Goal: Obtain resource: Download file/media

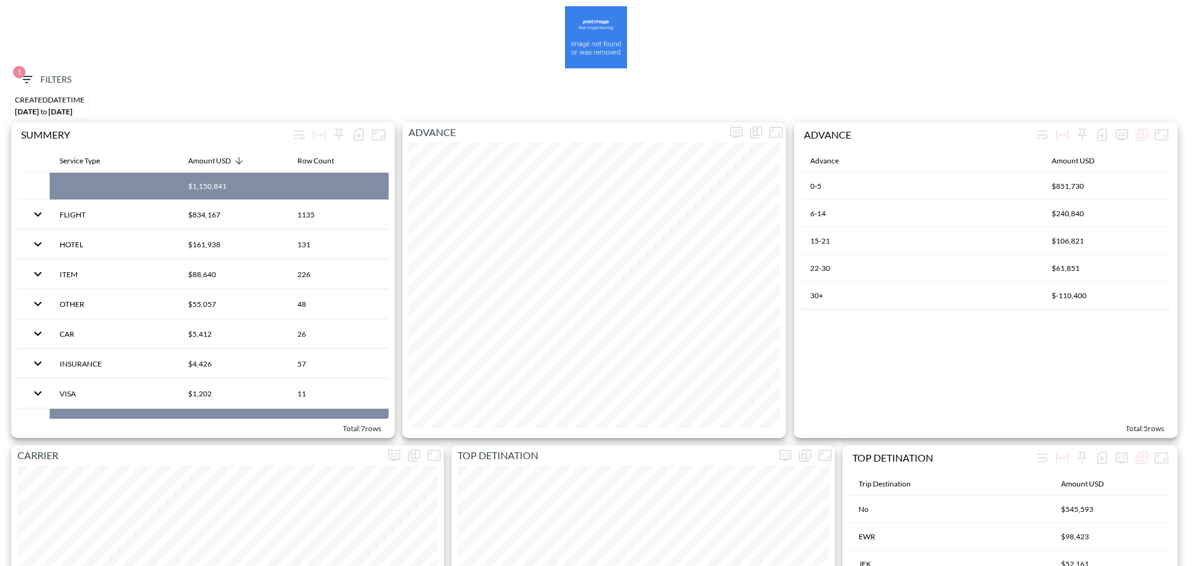
click at [68, 70] on button "1 Filters" at bounding box center [45, 79] width 62 height 23
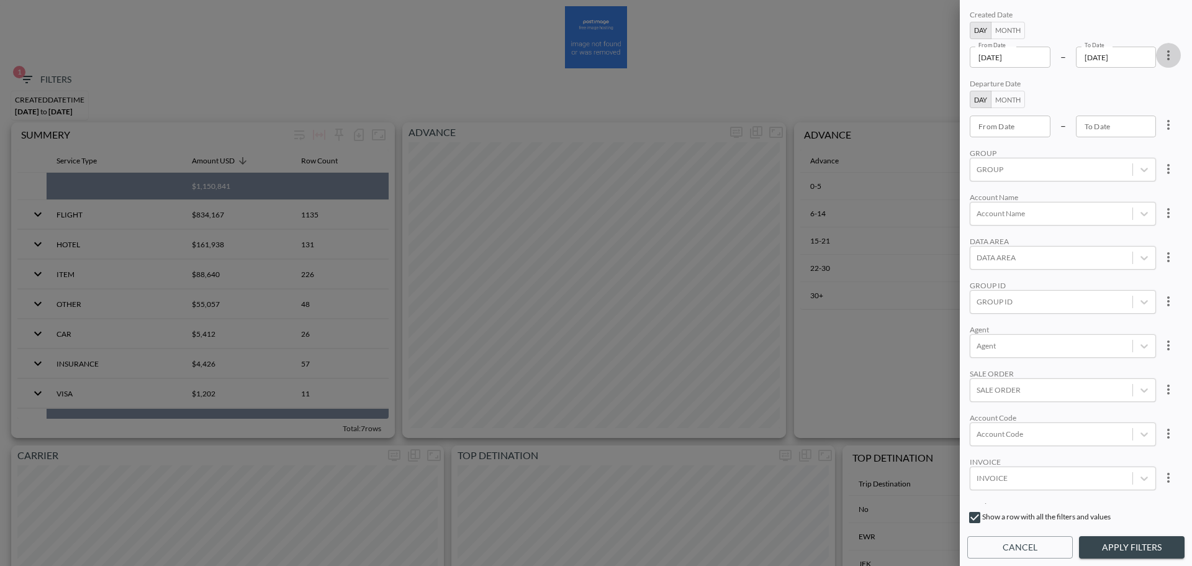
click at [1168, 60] on icon "more" at bounding box center [1168, 55] width 15 height 15
click at [1126, 88] on li "Clear" at bounding box center [1123, 84] width 112 height 22
click at [1015, 57] on input "From Date" at bounding box center [1010, 57] width 81 height 21
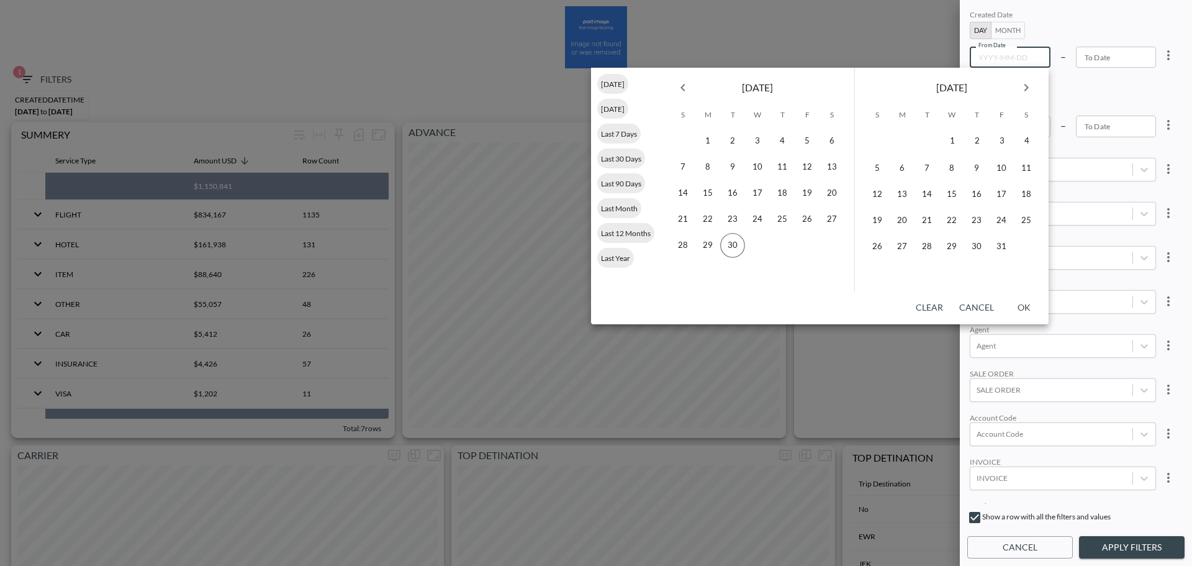
type input "YYYY-MM-DD"
click at [689, 86] on icon "Previous month" at bounding box center [683, 87] width 15 height 15
click at [687, 140] on button "1" at bounding box center [683, 141] width 25 height 25
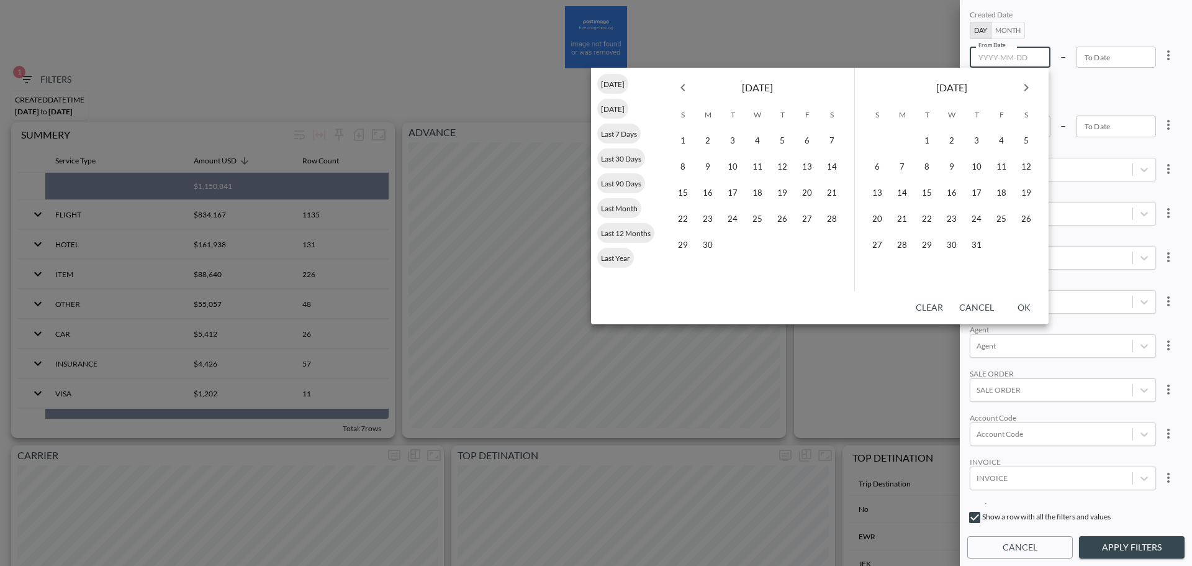
type input "[DATE]"
type input "YYYY-MM-DD"
click at [1021, 88] on icon "Next month" at bounding box center [1026, 87] width 15 height 15
click at [899, 246] on button "29" at bounding box center [902, 245] width 25 height 25
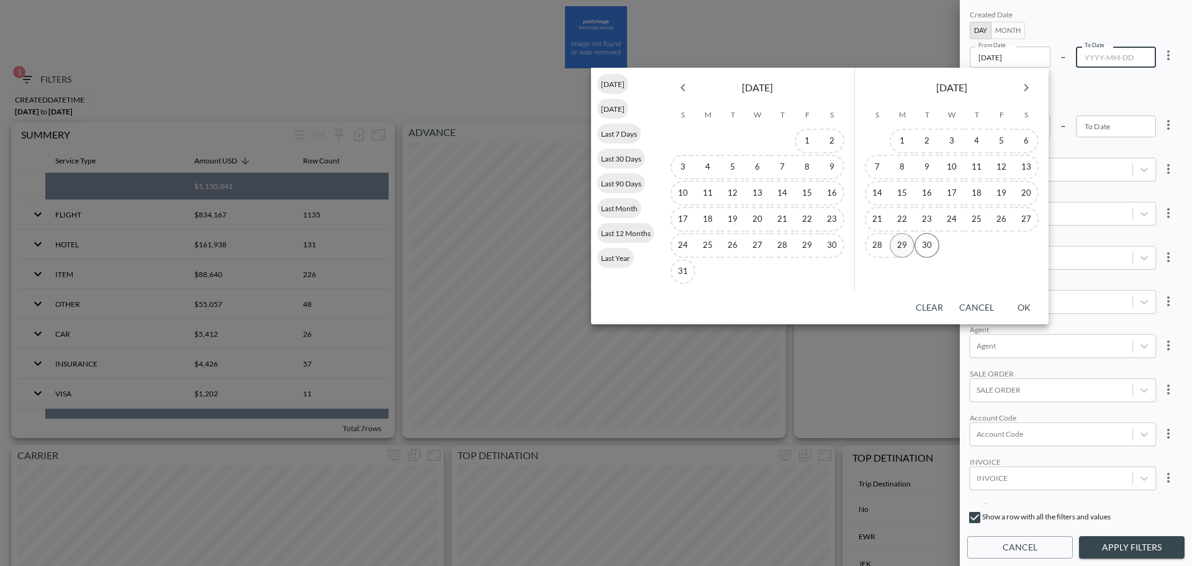
type input "[DATE]"
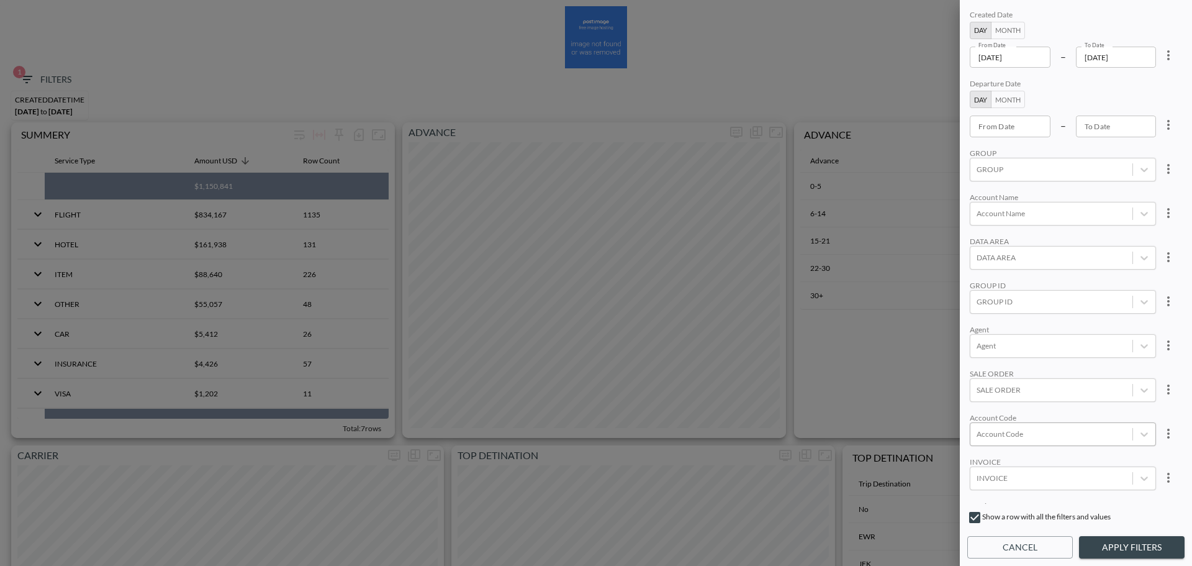
click at [1045, 431] on div at bounding box center [1052, 434] width 150 height 12
click at [971, 396] on input "GEEN" at bounding box center [979, 393] width 26 height 26
type input "GEEN"
click at [1077, 324] on div "Created Date Day Month From Date [DATE] From Date – To Date [DATE] To Date Depa…" at bounding box center [1075, 255] width 217 height 496
click at [1132, 546] on button "Apply Filters" at bounding box center [1132, 547] width 106 height 23
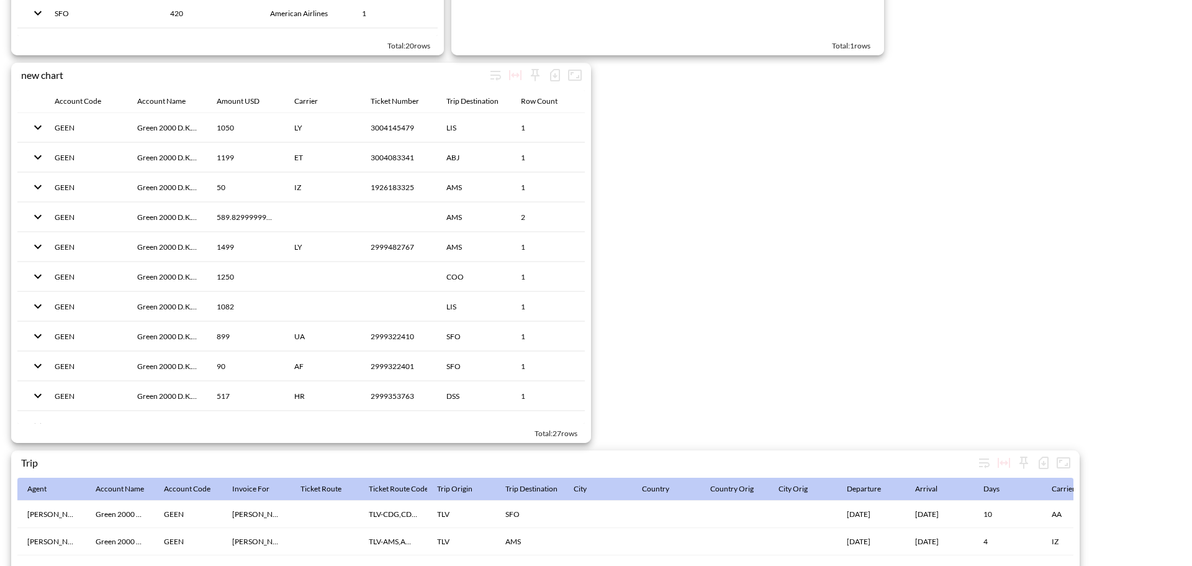
scroll to position [1919, 0]
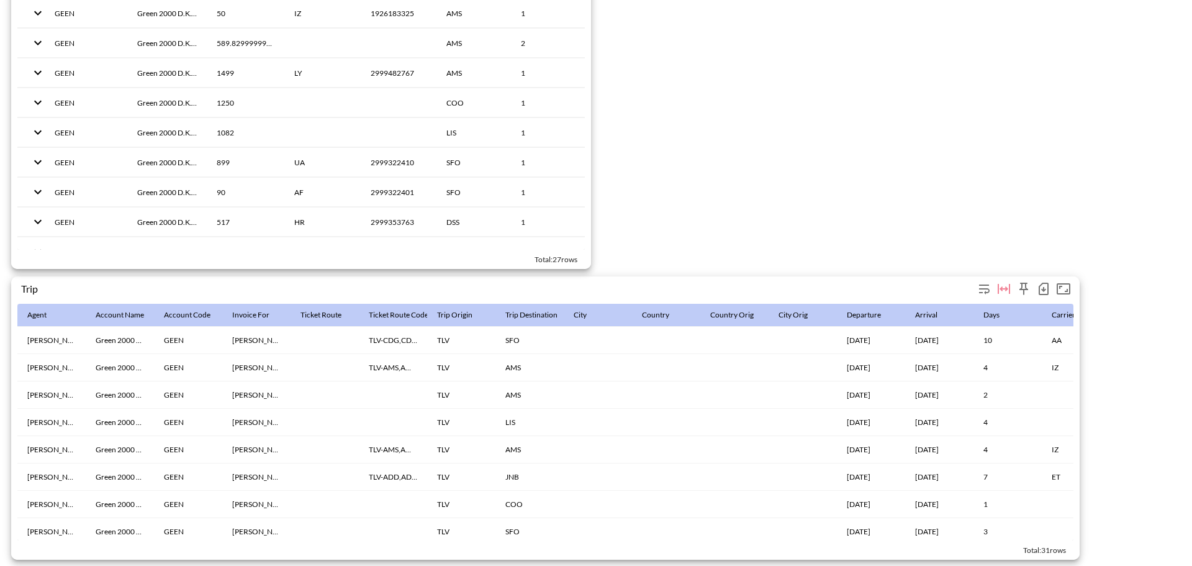
click at [1045, 285] on icon "button" at bounding box center [1043, 288] width 15 height 15
click at [954, 307] on li "Download CSV ( 31 Rows )" at bounding box center [980, 308] width 146 height 22
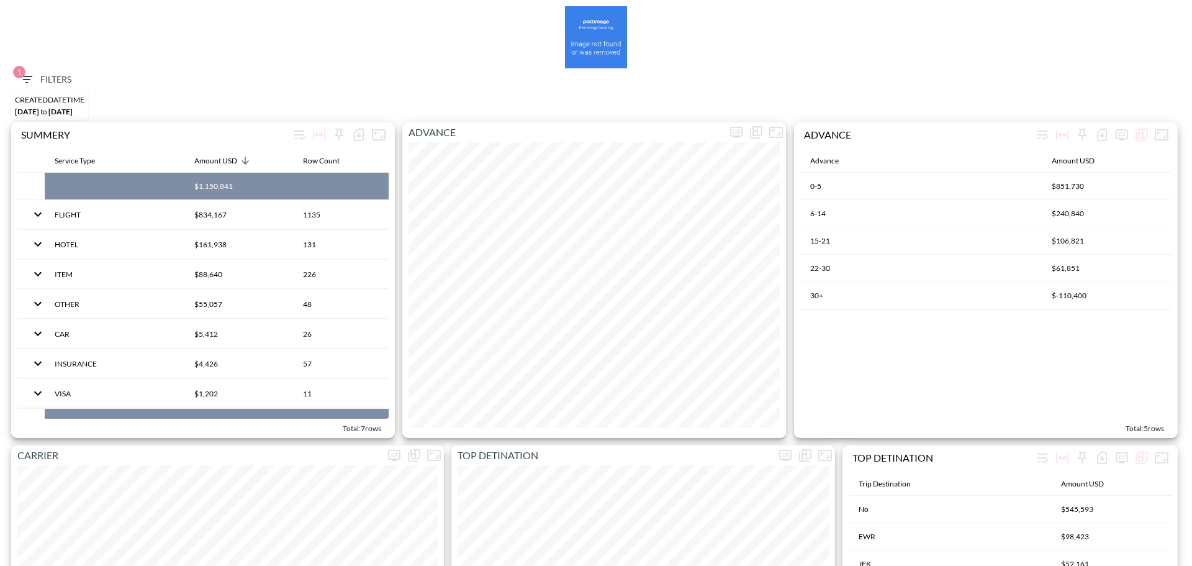
click at [45, 79] on span "1 Filters" at bounding box center [45, 80] width 52 height 16
click at [1128, 78] on li "Clear" at bounding box center [1123, 84] width 112 height 22
click at [1022, 474] on body "BI.P.EYE, Interactive Analytics Dashboards 1 Filters CREATEDDATETIME Sep 28, 20…" at bounding box center [596, 283] width 1192 height 566
paste input "INVC0079508"
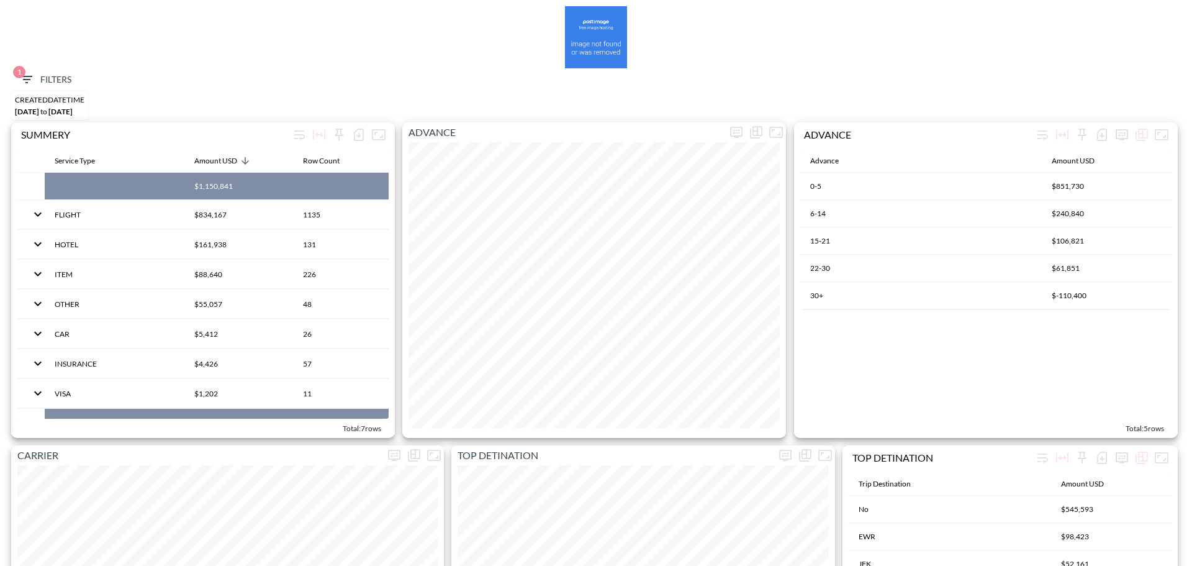
type input "INVC0079508"
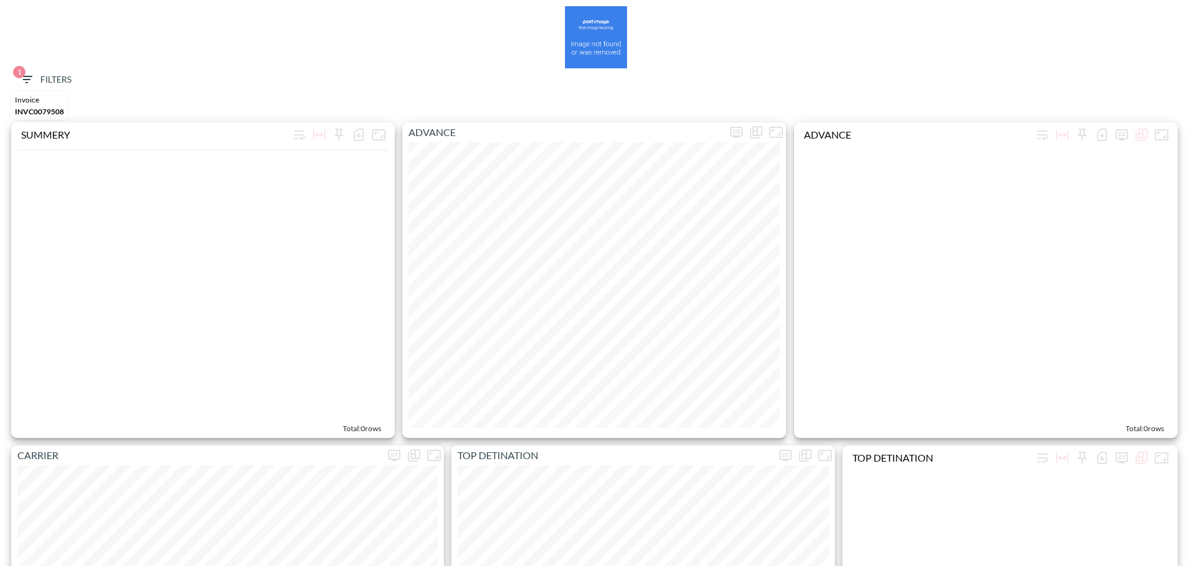
click at [50, 72] on span "1 Filters" at bounding box center [45, 80] width 52 height 16
paste input "INVC0079508"
type input "INVC0079509"
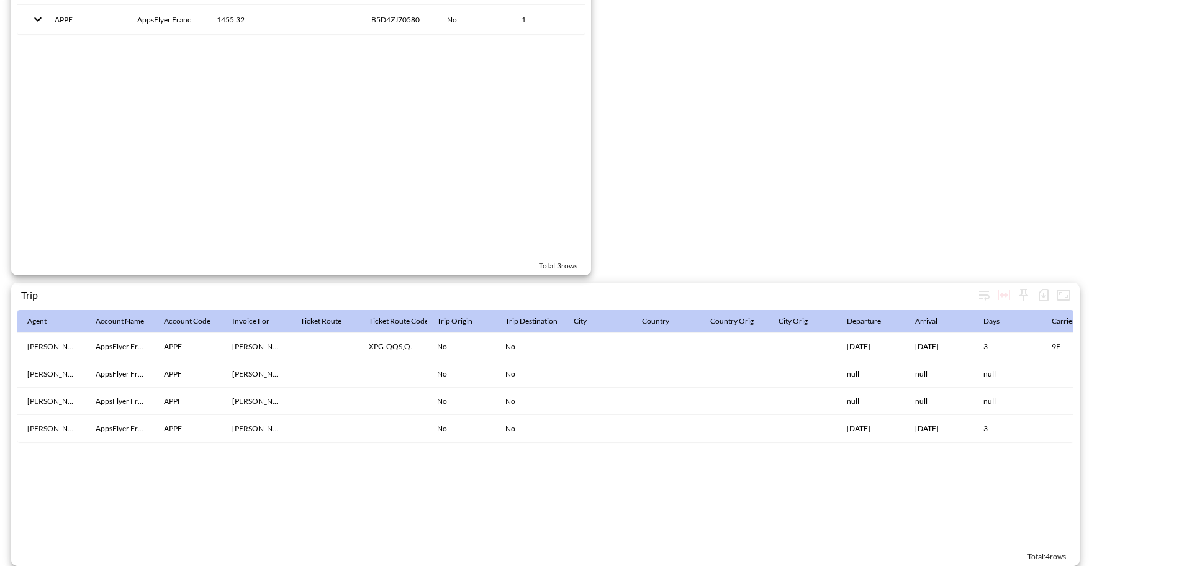
scroll to position [1919, 0]
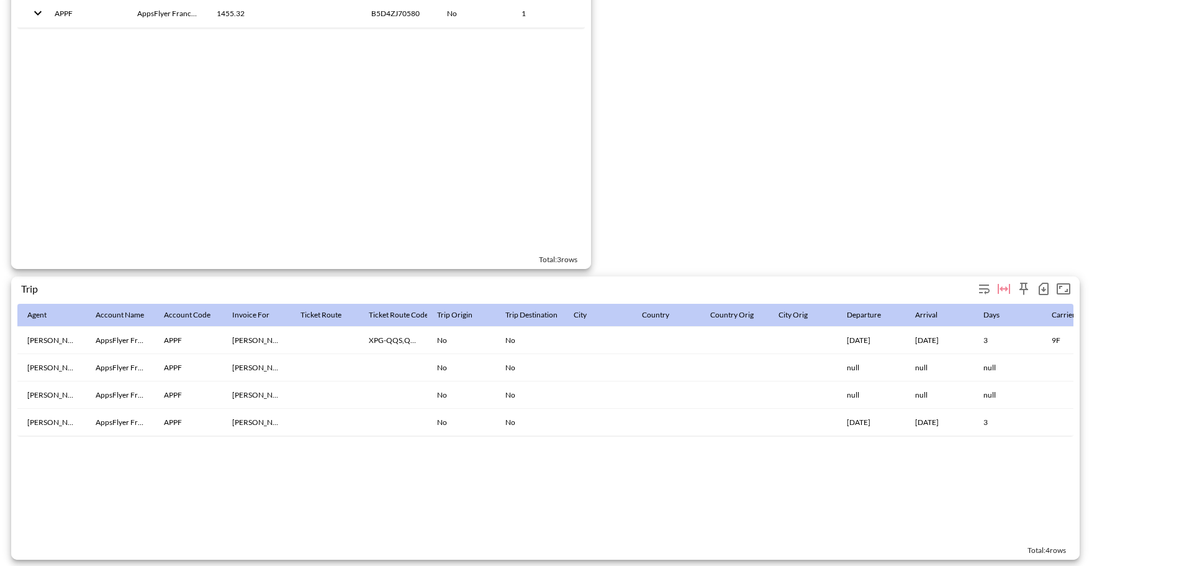
click at [1043, 286] on icon "button" at bounding box center [1043, 288] width 15 height 15
click at [949, 308] on li "Download CSV ( 4 Rows )" at bounding box center [983, 308] width 140 height 22
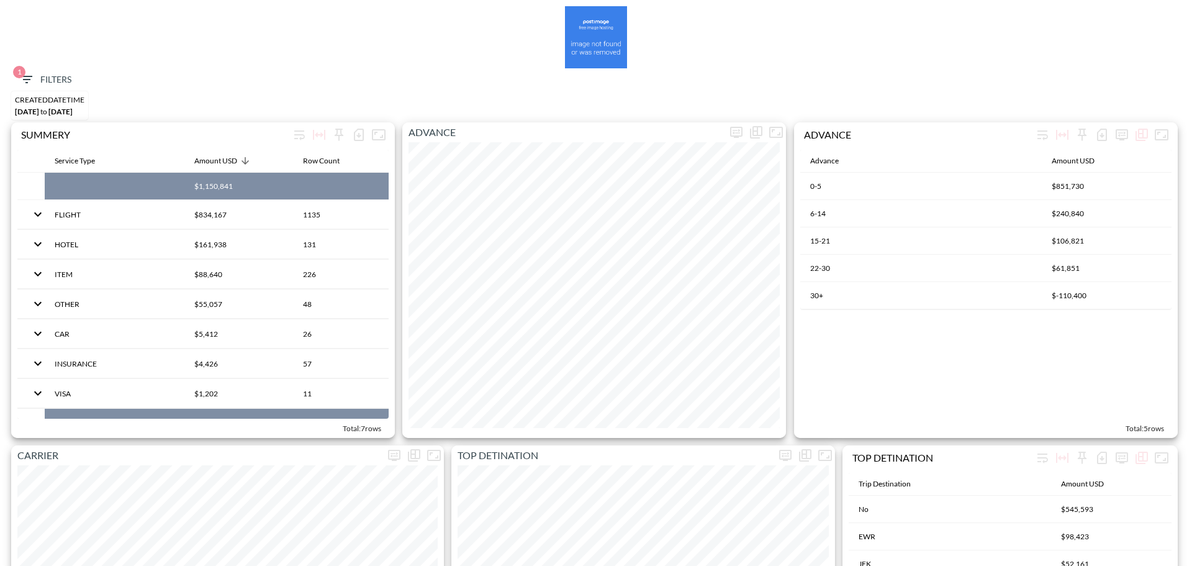
click at [18, 69] on span "1" at bounding box center [19, 72] width 12 height 12
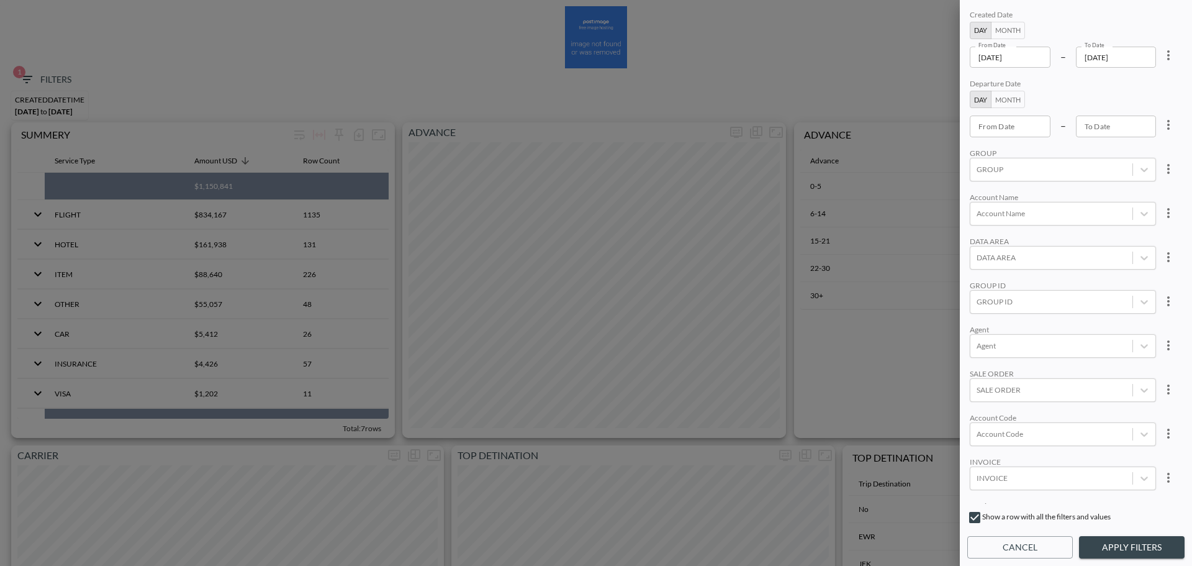
click at [1164, 54] on icon "more" at bounding box center [1168, 55] width 15 height 15
click at [1126, 89] on li "Clear" at bounding box center [1123, 84] width 112 height 22
click at [1041, 437] on div at bounding box center [1052, 434] width 150 height 12
paste input "PRCP"
click at [1009, 385] on div "Create "PRCP "" at bounding box center [1081, 389] width 217 height 19
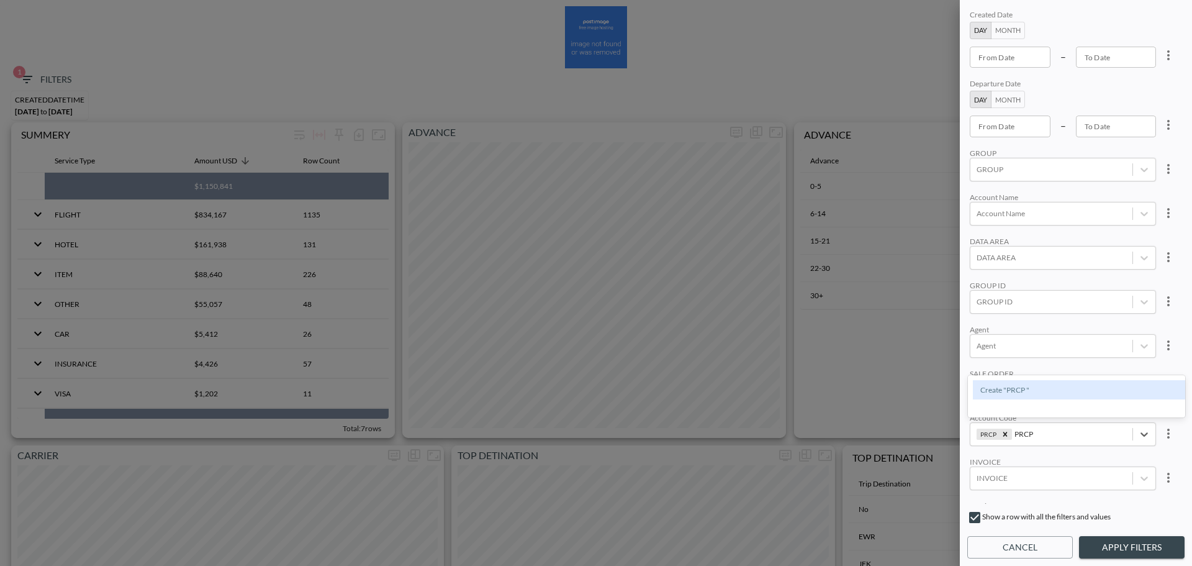
type input "PRCP"
click at [1058, 322] on div "Created Date Day Month From Date From Date – To Date To Date Departure Date Day…" at bounding box center [1075, 255] width 217 height 496
click at [1143, 541] on button "Apply Filters" at bounding box center [1132, 547] width 106 height 23
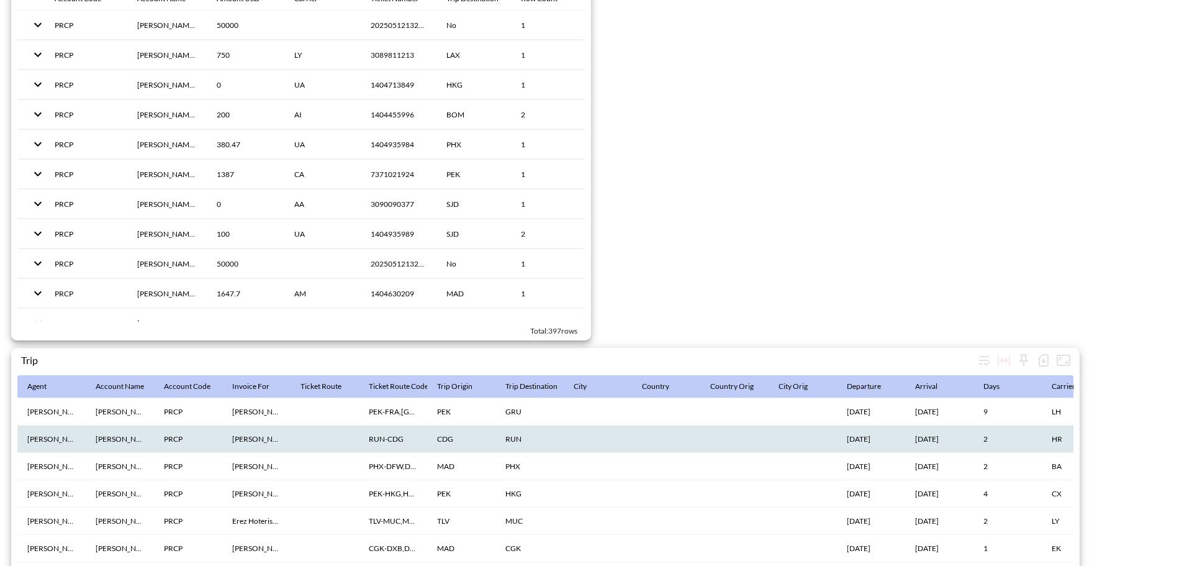
scroll to position [1863, 0]
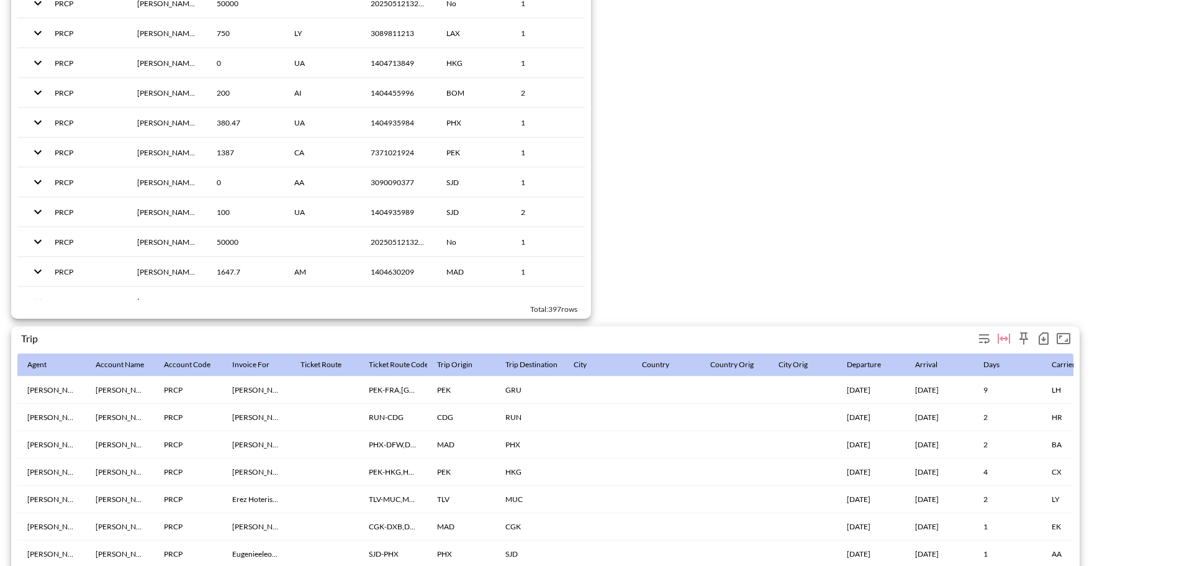
click at [1041, 337] on icon "button" at bounding box center [1043, 338] width 15 height 15
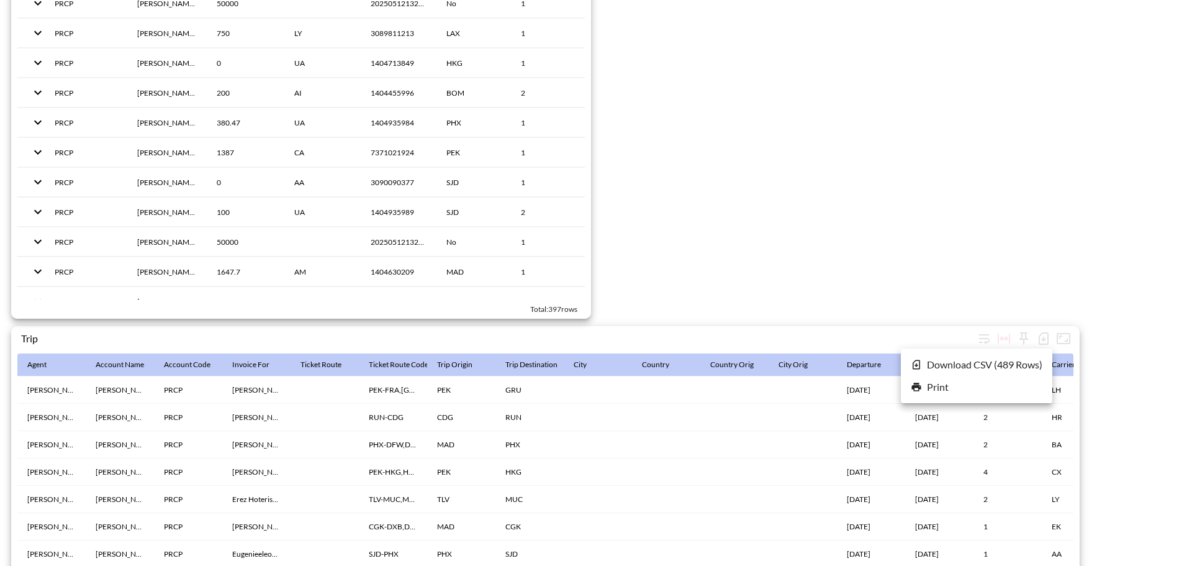
click at [995, 364] on li "Download CSV ( 489 Rows )" at bounding box center [977, 364] width 152 height 22
